Goal: Information Seeking & Learning: Get advice/opinions

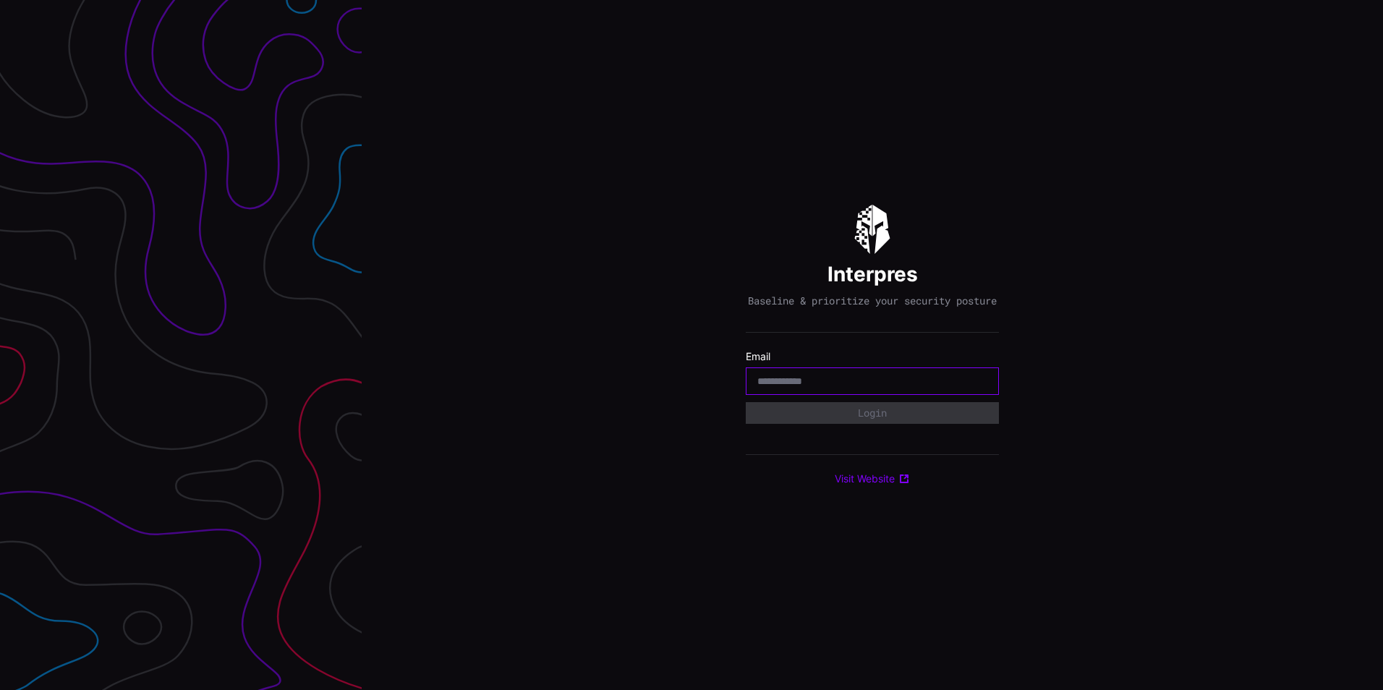
paste input "**********"
type input "**********"
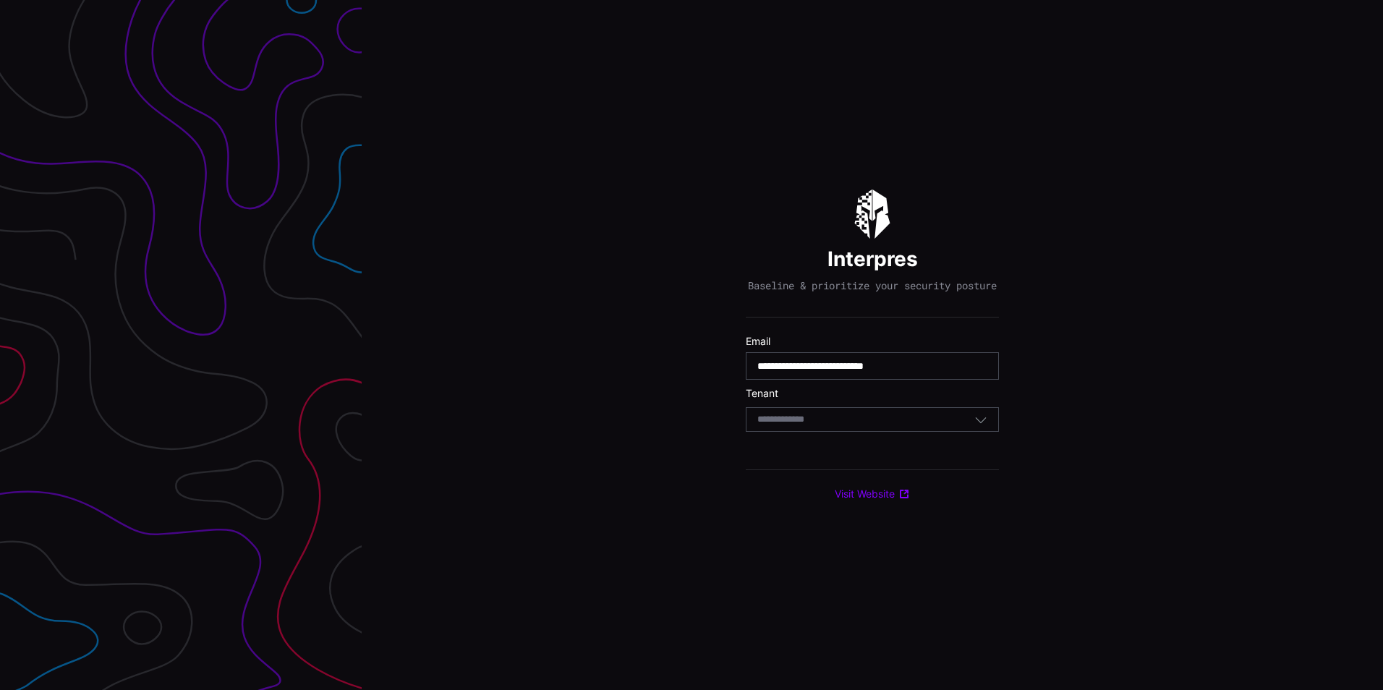
click at [840, 415] on div "Select Tenant" at bounding box center [872, 419] width 253 height 25
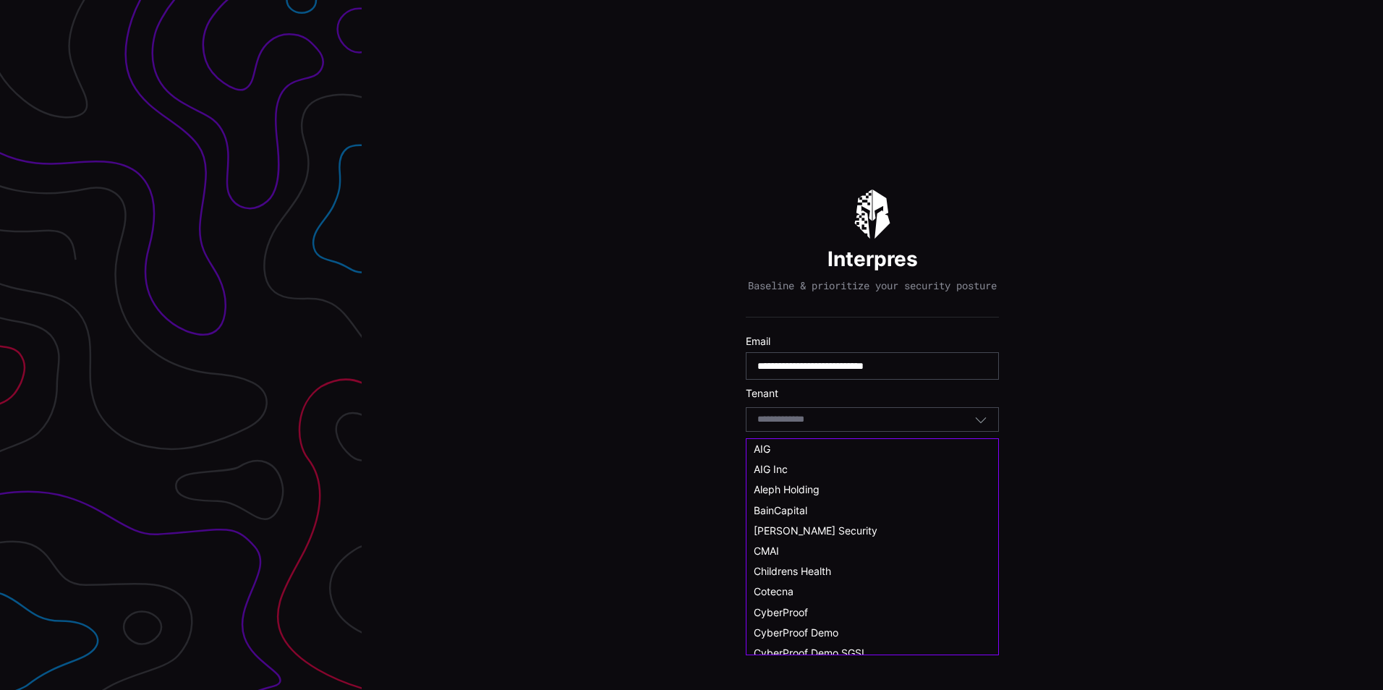
click at [832, 426] on div "Select Tenant" at bounding box center [865, 419] width 217 height 13
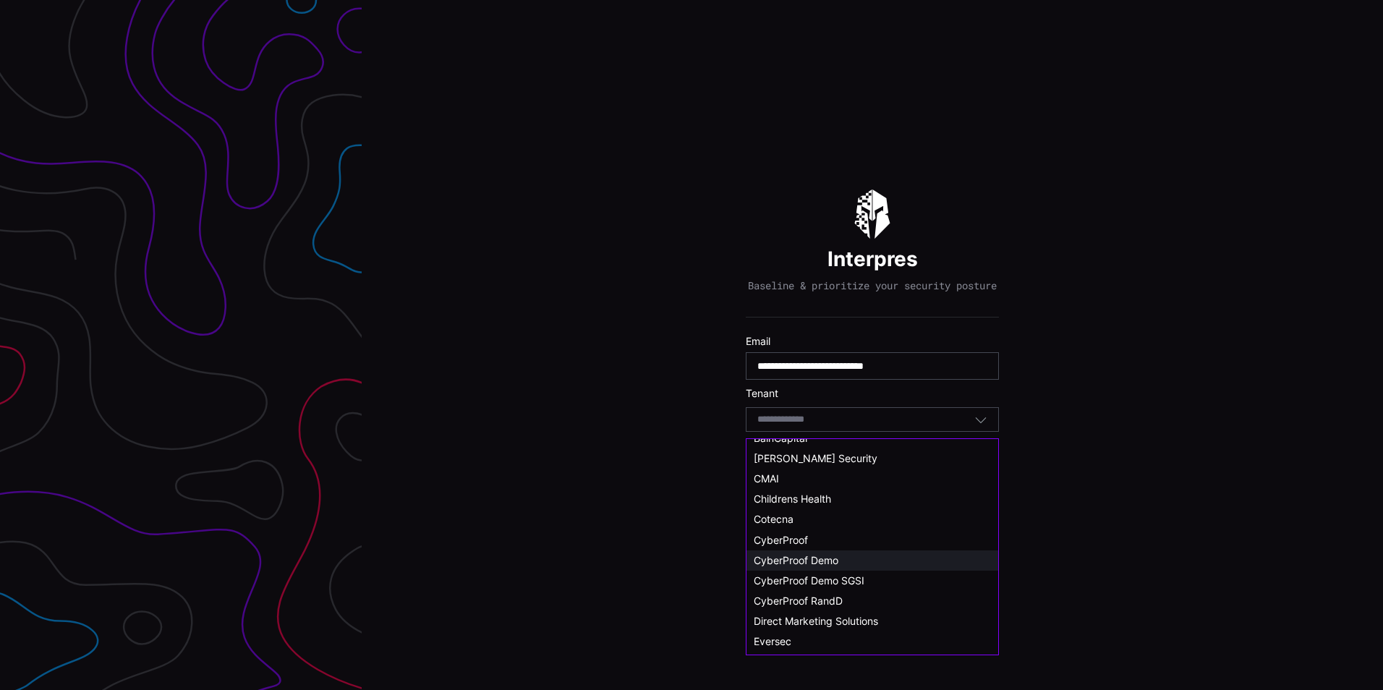
click at [856, 563] on div "CyberProof Demo" at bounding box center [872, 560] width 237 height 13
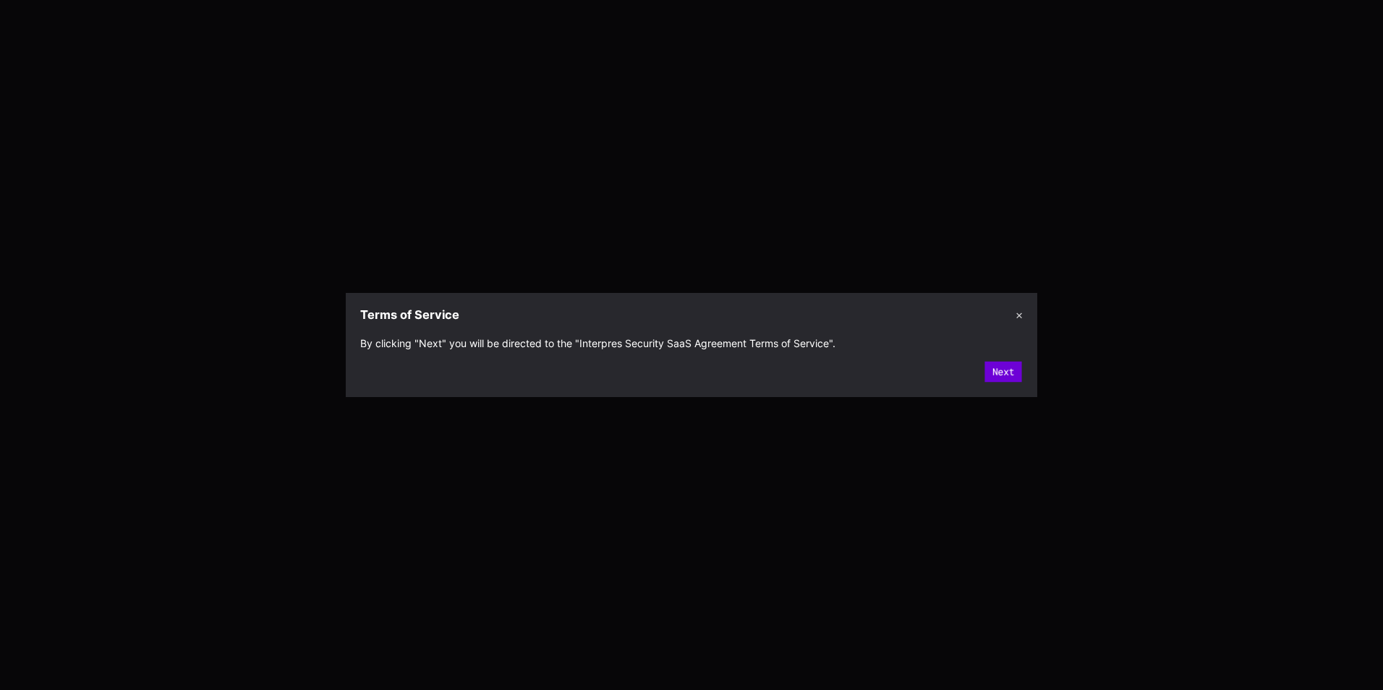
click at [1007, 381] on button "Next" at bounding box center [1002, 371] width 37 height 21
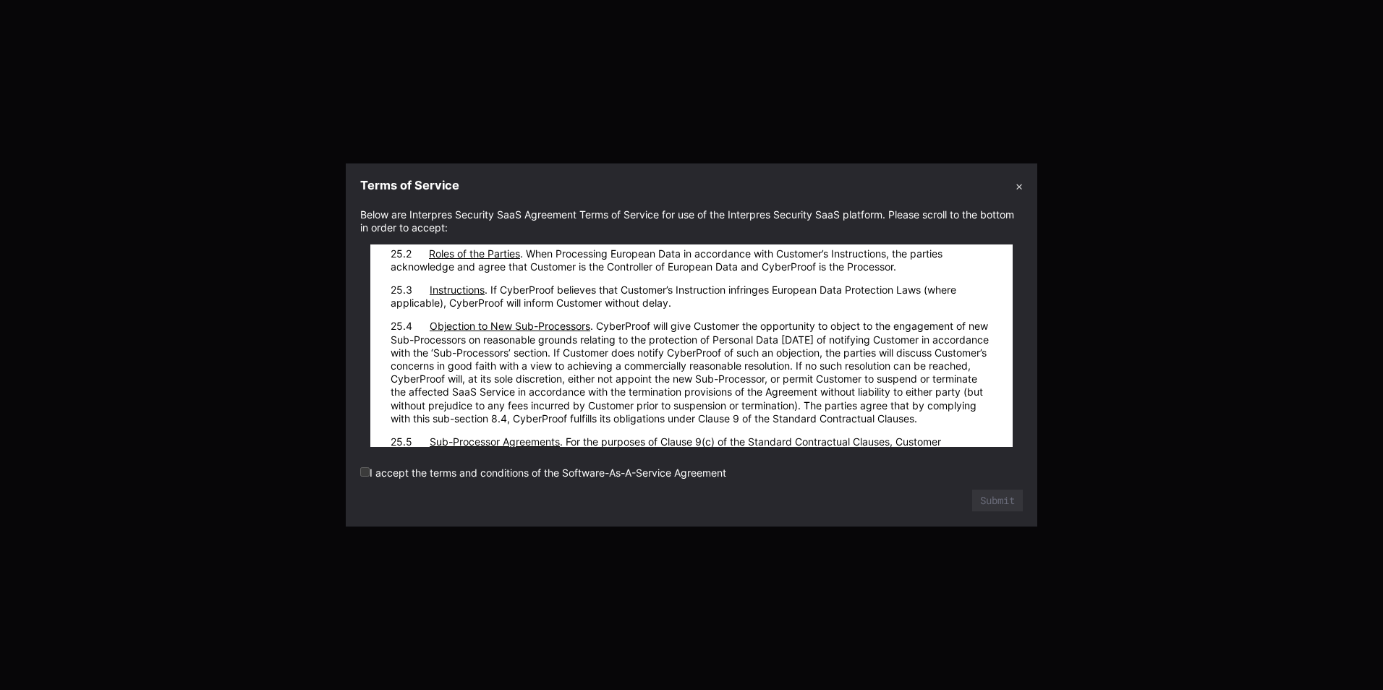
scroll to position [19873, 0]
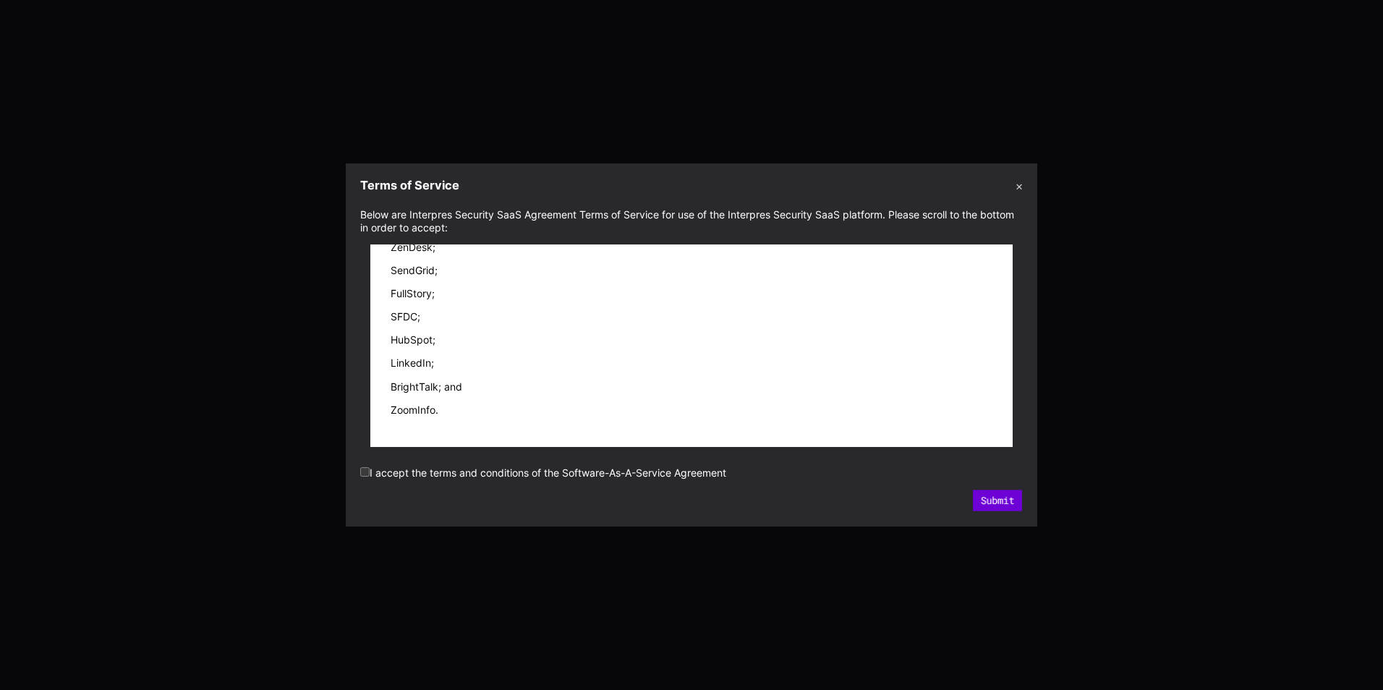
click at [1012, 493] on button "Submit" at bounding box center [997, 500] width 49 height 21
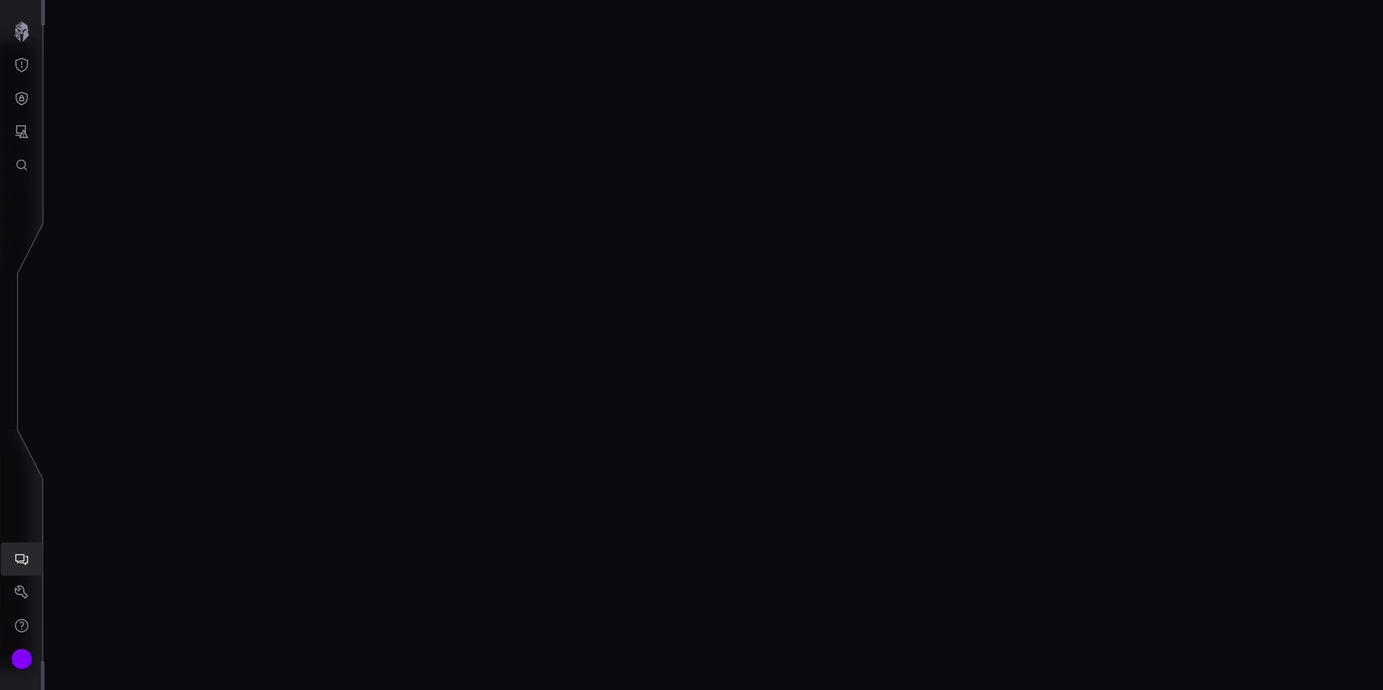
click at [22, 565] on icon "AI Chat" at bounding box center [21, 559] width 14 height 14
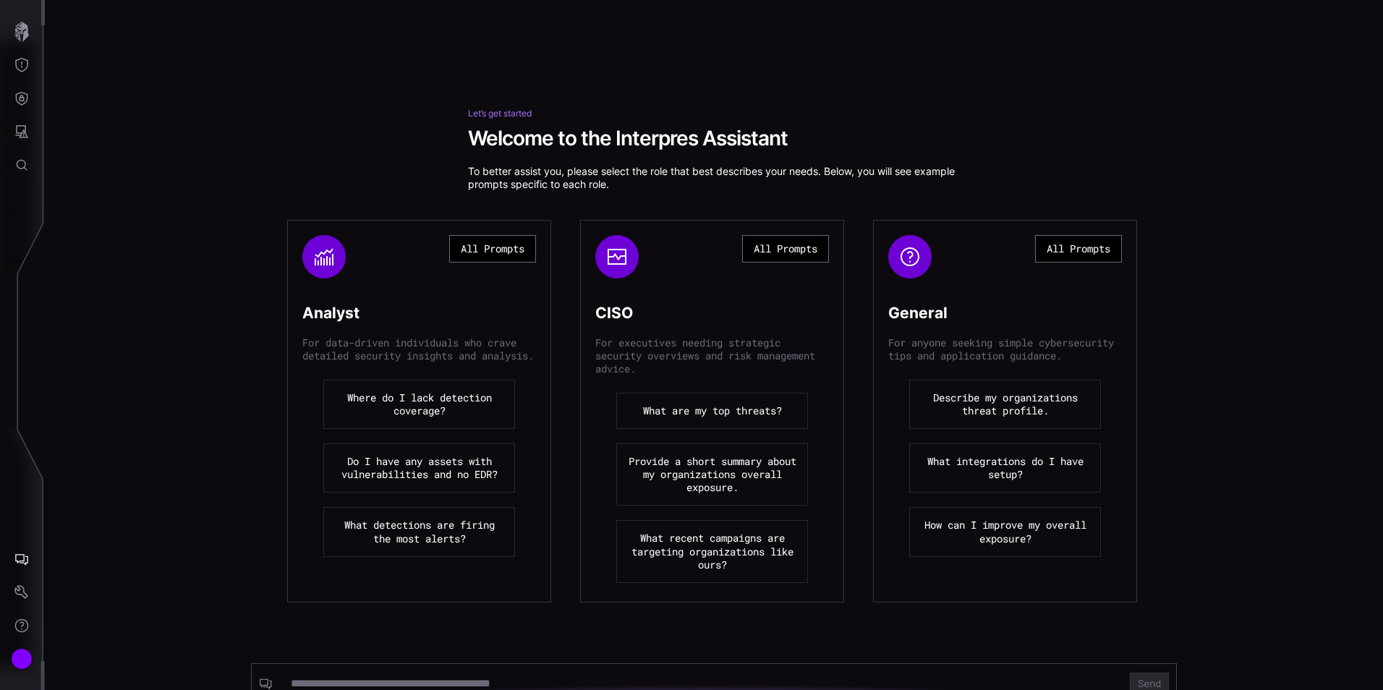
click at [1010, 417] on button "Describe my organizations threat profile." at bounding box center [1005, 404] width 192 height 49
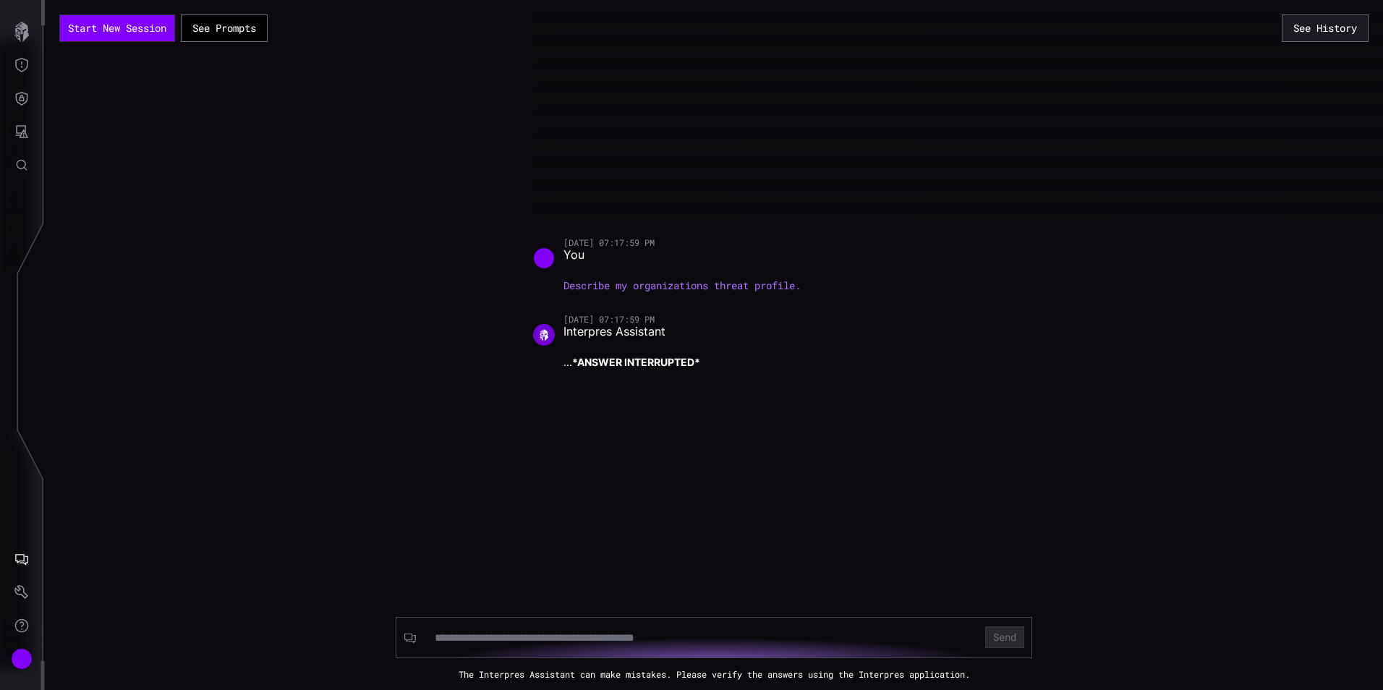
click at [782, 380] on div "09/04/25 07:17:59 PM You Describe my organizations threat profile. 09/04/25 07:…" at bounding box center [714, 313] width 362 height 153
click at [83, 31] on button "Start New Session" at bounding box center [117, 28] width 103 height 23
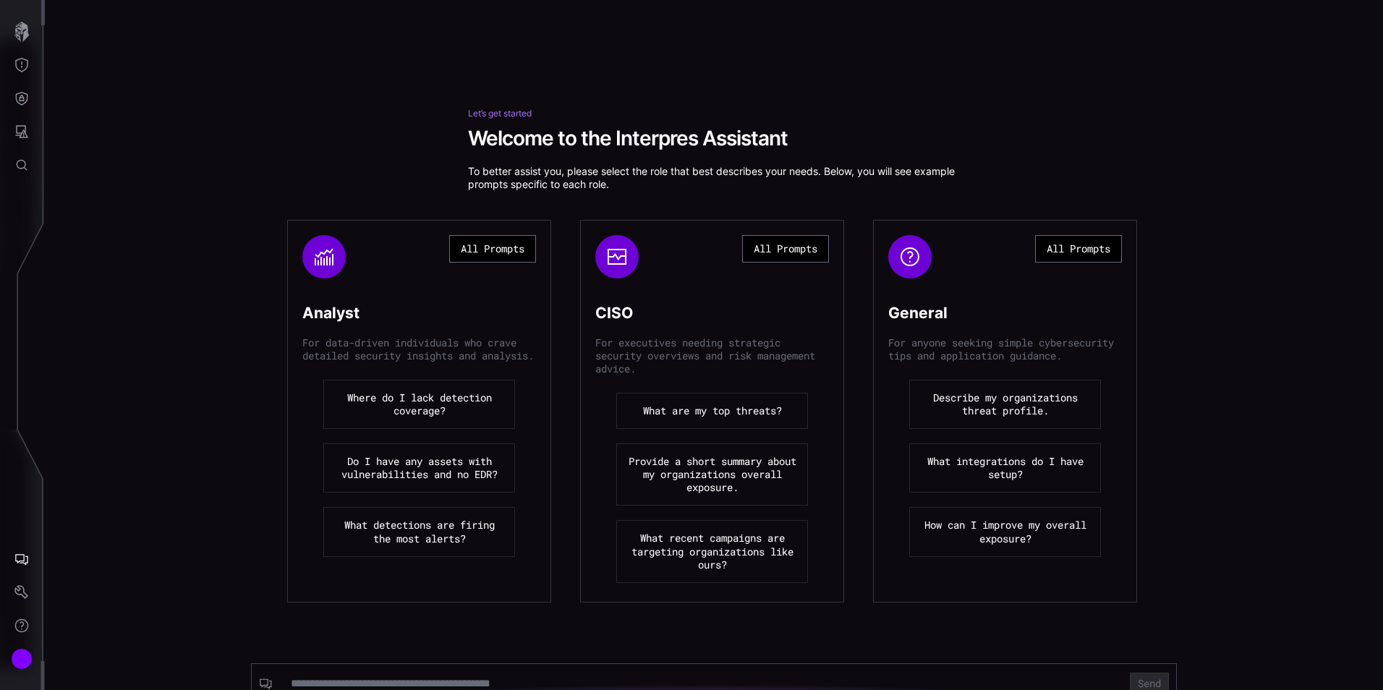
click at [997, 429] on button "Describe my organizations threat profile." at bounding box center [1005, 404] width 192 height 49
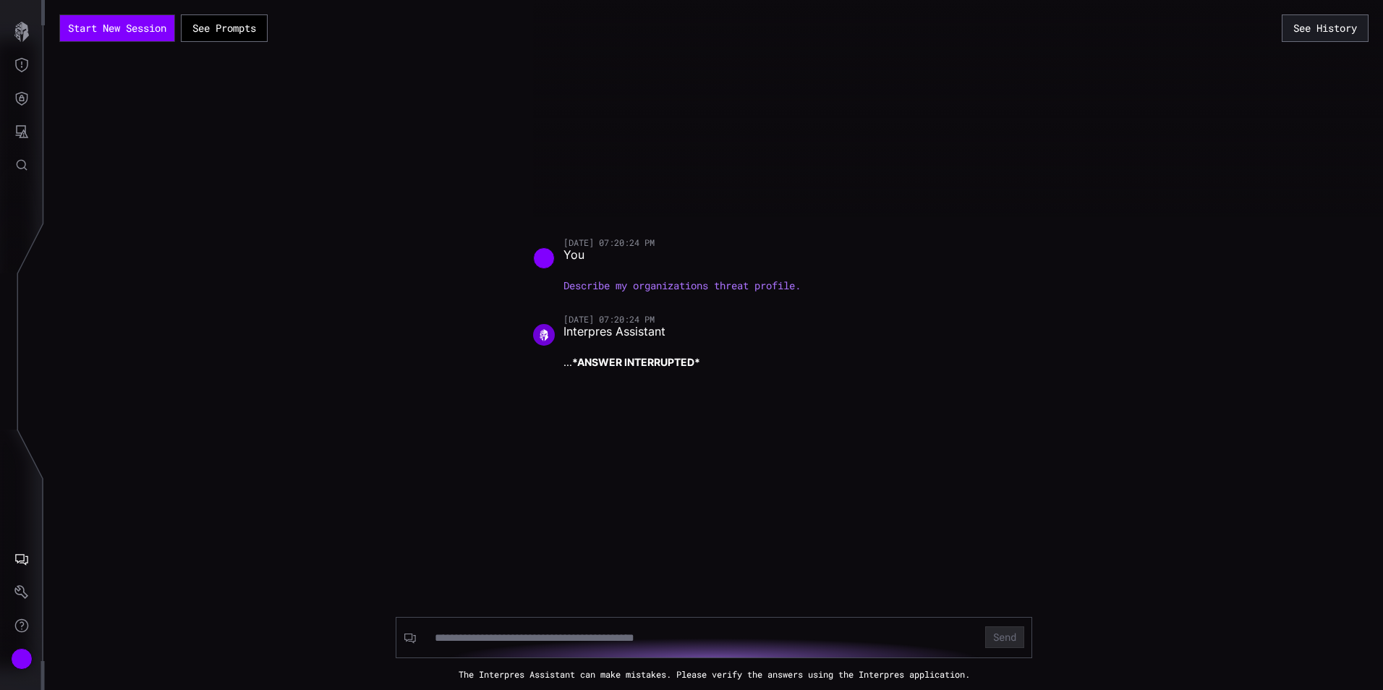
click at [875, 392] on div "Start New Session See Prompts See History 09/04/25 07:20:24 PM You Describe my …" at bounding box center [714, 345] width 1338 height 690
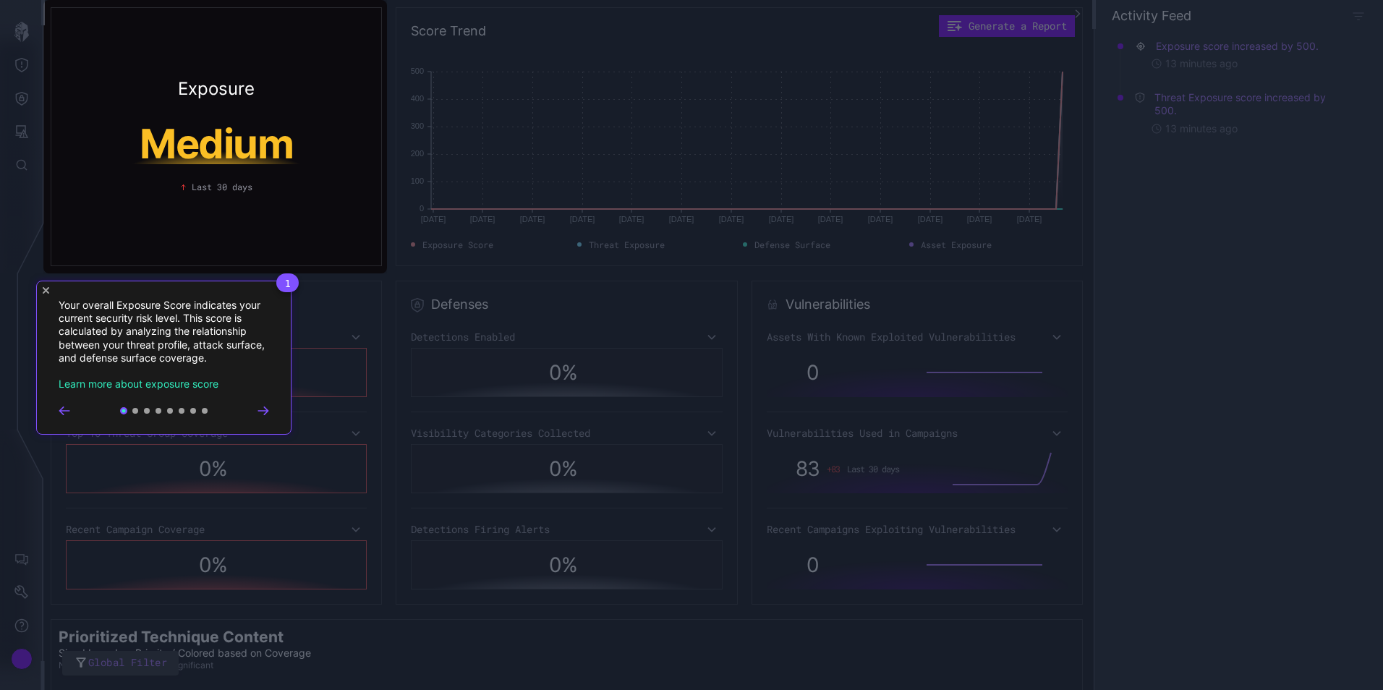
click at [282, 280] on span "1" at bounding box center [287, 282] width 22 height 19
click at [48, 286] on div "1 Your overall Exposure Score indicates your current security risk level. This …" at bounding box center [163, 358] width 255 height 154
click at [38, 296] on div "1 Your overall Exposure Score indicates your current security risk level. This …" at bounding box center [163, 358] width 255 height 154
click at [45, 291] on icon "Close Tour" at bounding box center [46, 290] width 7 height 7
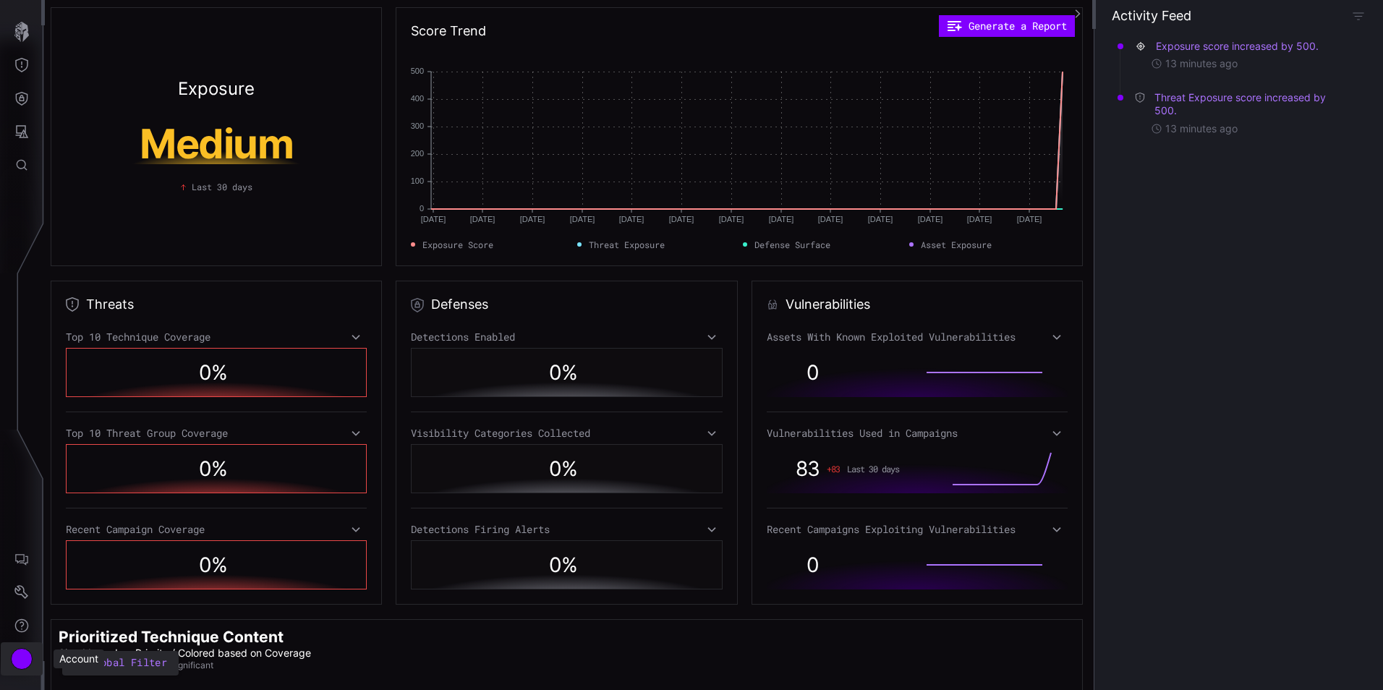
click at [22, 659] on div "Account" at bounding box center [22, 659] width 22 height 22
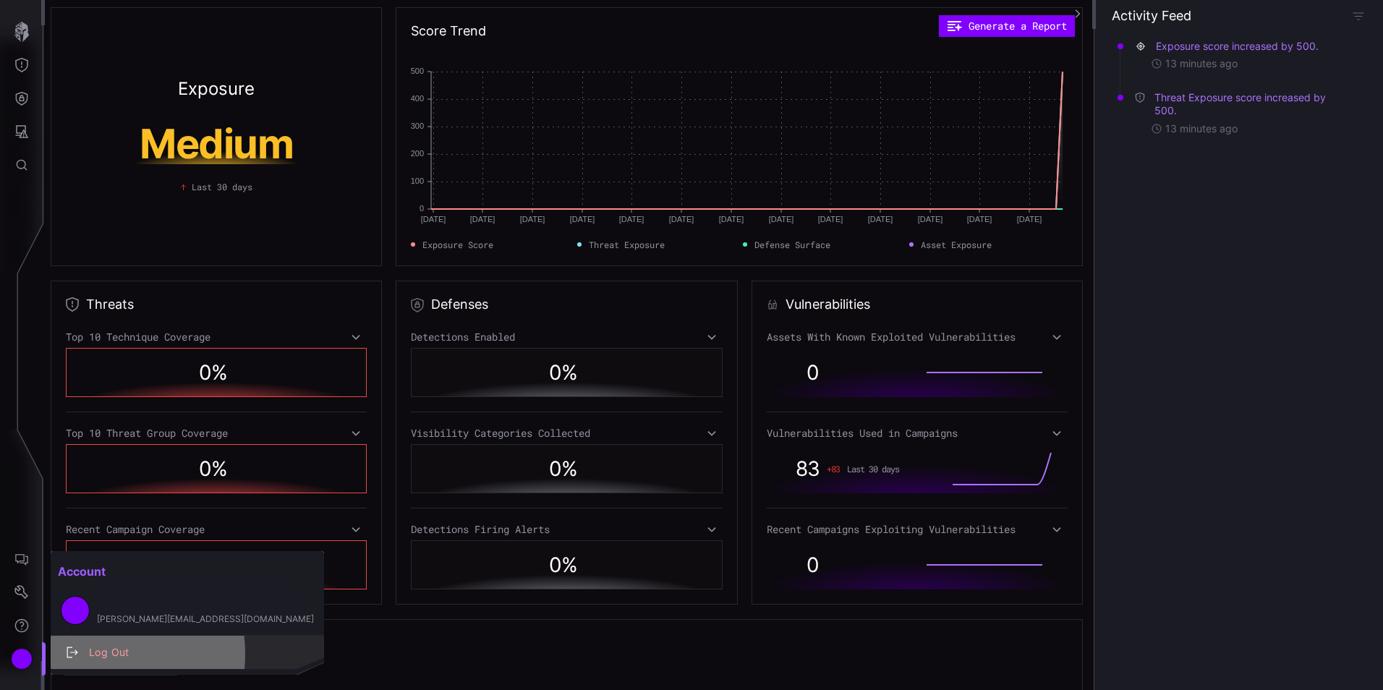
click at [88, 654] on div "Log Out" at bounding box center [195, 653] width 226 height 18
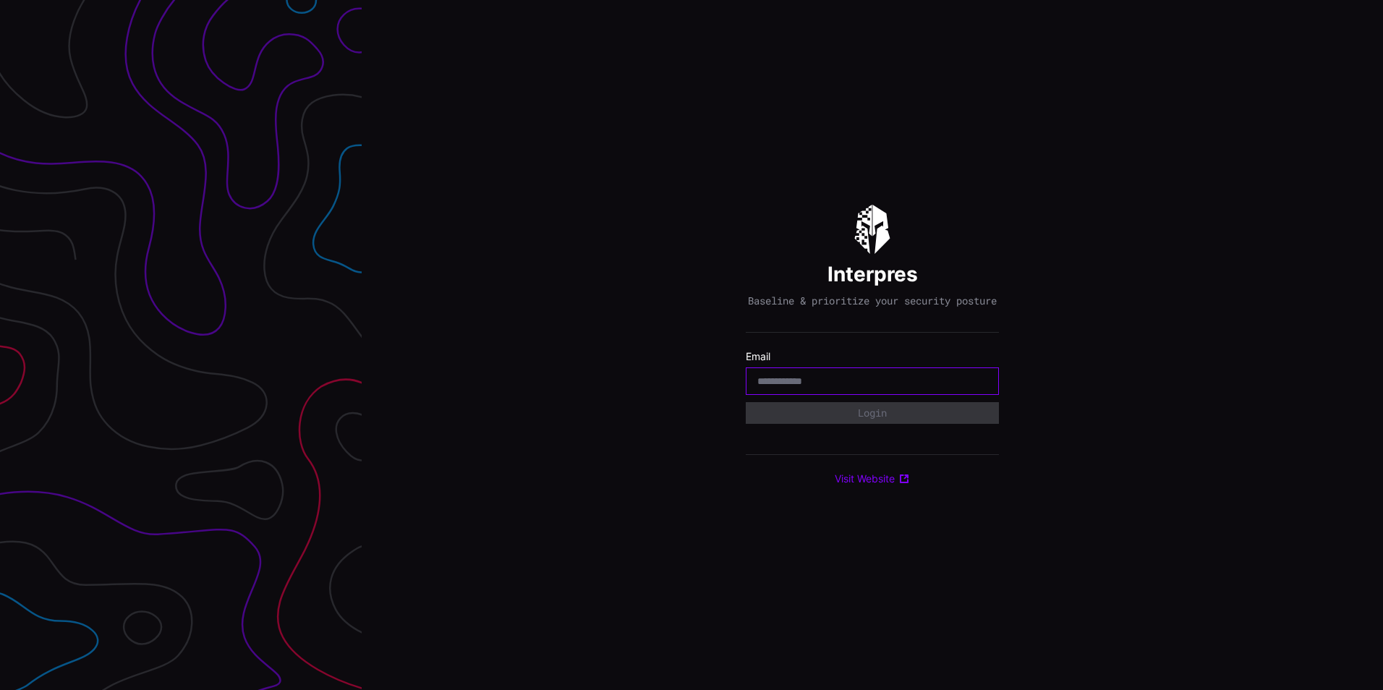
paste input "**********"
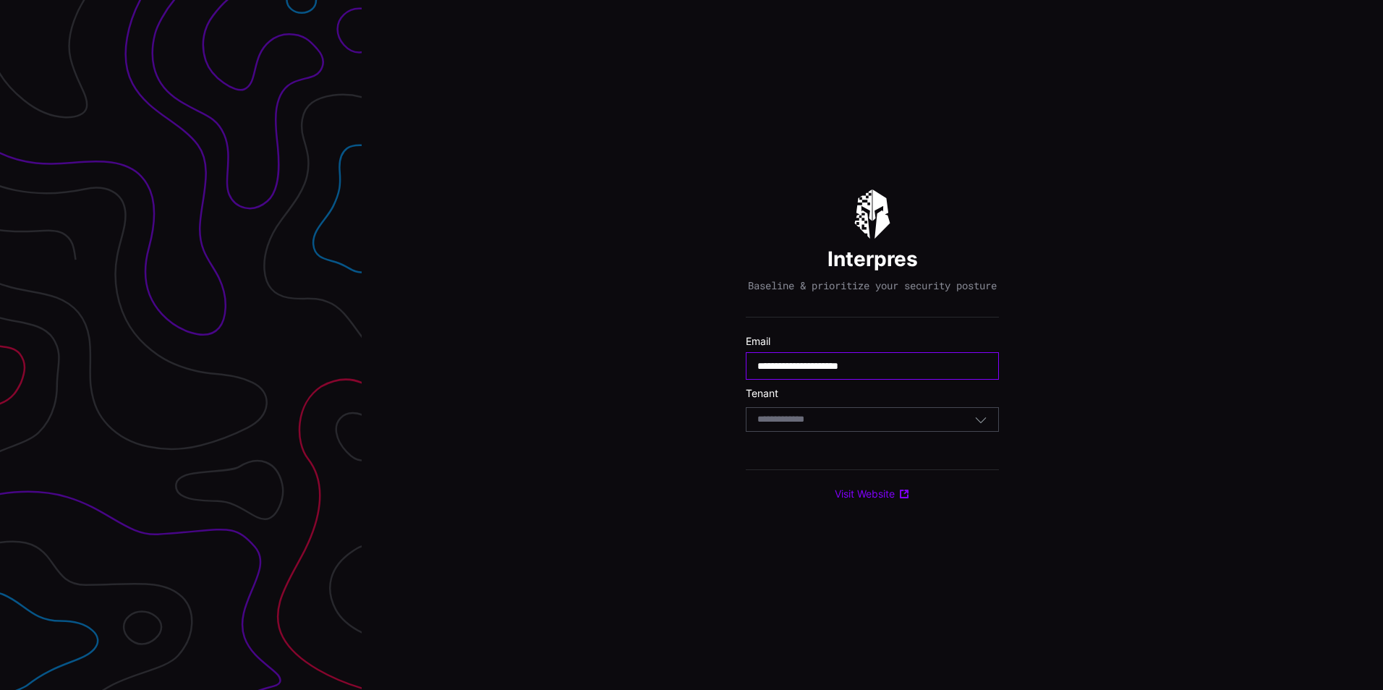
type input "**********"
drag, startPoint x: 779, startPoint y: 426, endPoint x: 779, endPoint y: 435, distance: 9.4
click at [779, 426] on input at bounding box center [794, 420] width 75 height 12
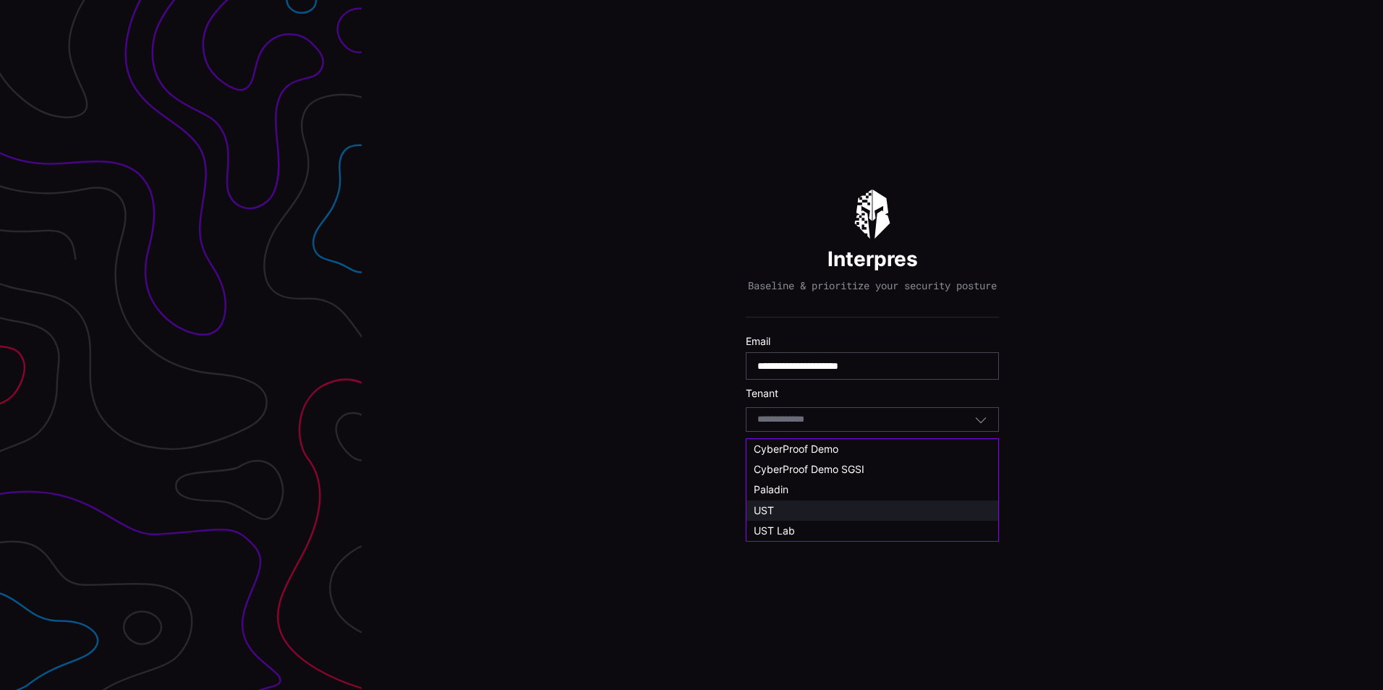
click at [778, 514] on div "UST" at bounding box center [872, 510] width 237 height 13
